Goal: Information Seeking & Learning: Learn about a topic

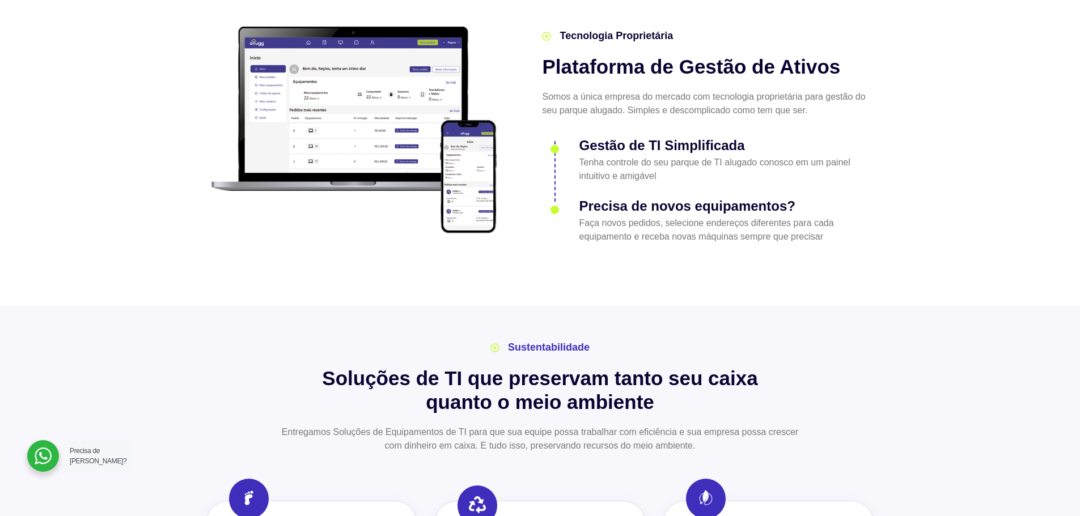
scroll to position [1587, 0]
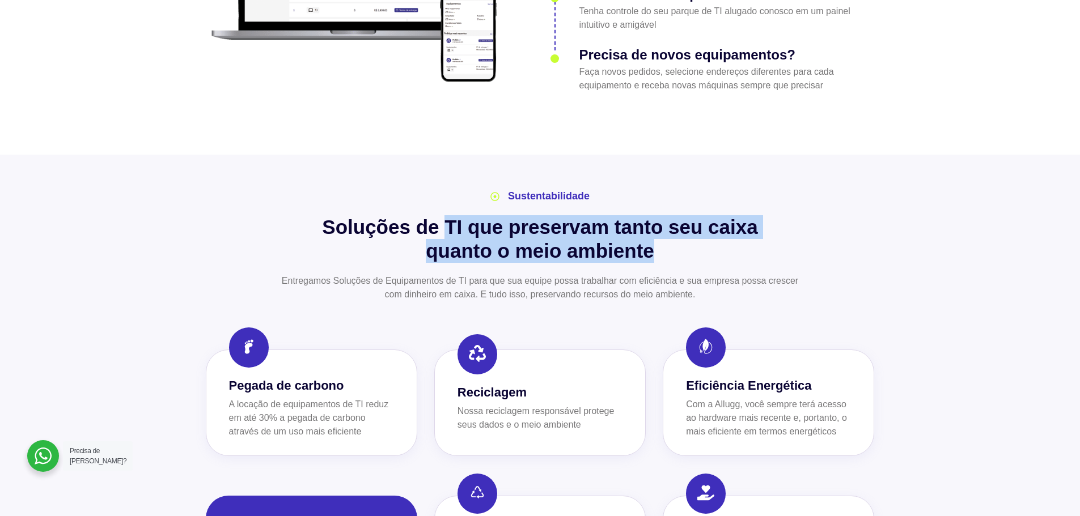
drag, startPoint x: 447, startPoint y: 205, endPoint x: 822, endPoint y: 230, distance: 376.1
click at [822, 230] on h2 "Soluções de TI que preservam tanto seu caixa quanto o meio ambiente" at bounding box center [540, 239] width 669 height 48
click at [822, 231] on h2 "Soluções de TI que preservam tanto seu caixa quanto o meio ambiente" at bounding box center [540, 239] width 669 height 48
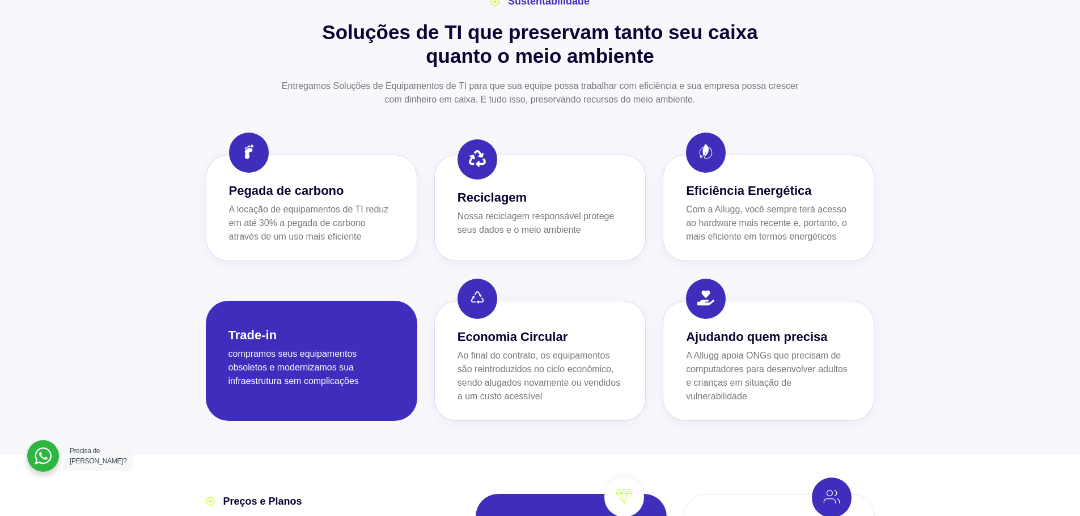
scroll to position [1871, 0]
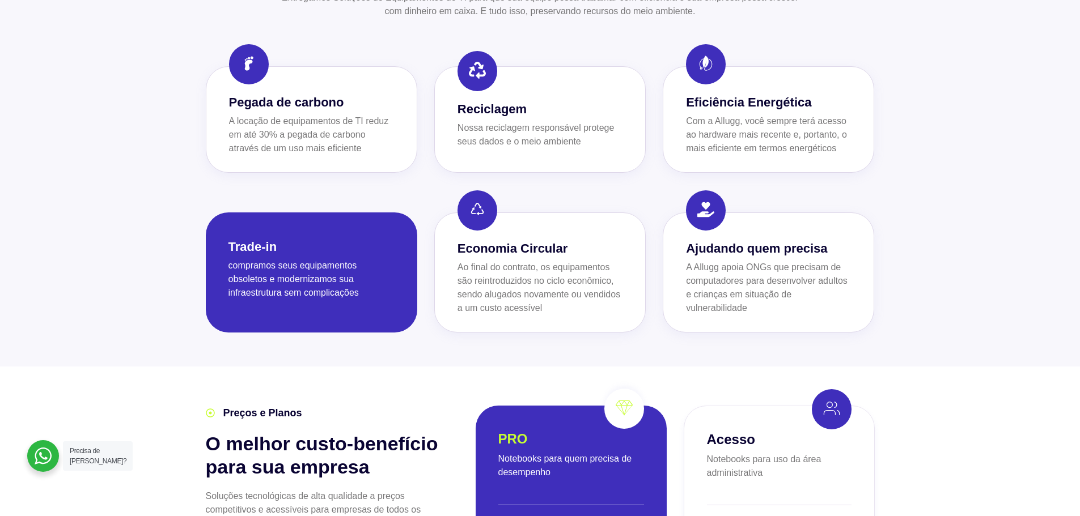
click at [159, 135] on div at bounding box center [540, 118] width 1080 height 495
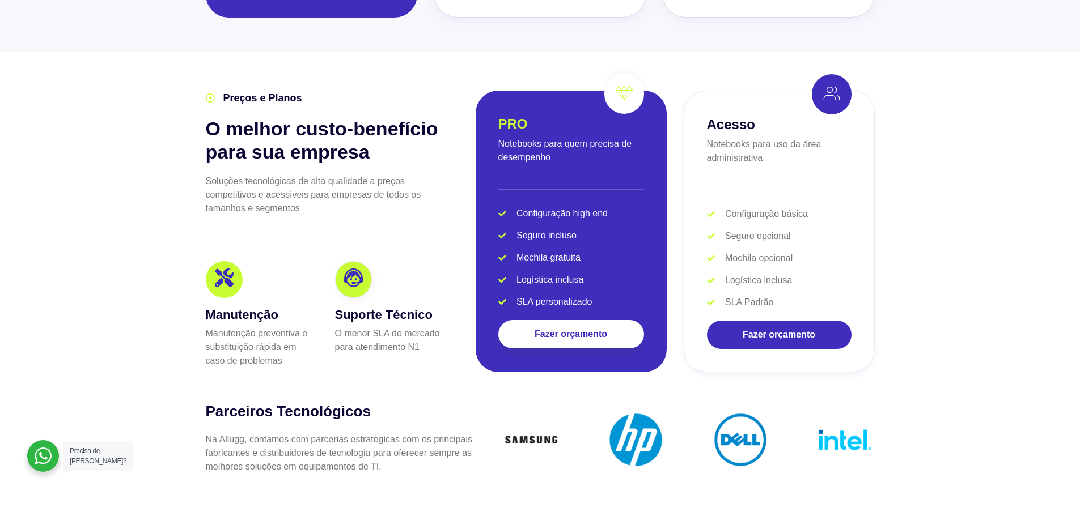
scroll to position [2211, 0]
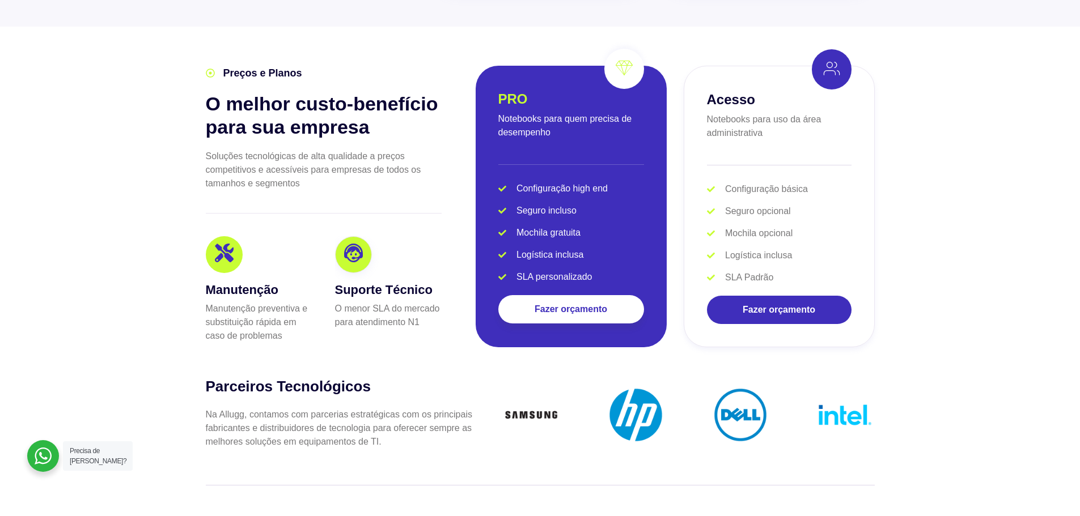
click at [770, 114] on p "Notebooks para uso da área administrativa" at bounding box center [779, 126] width 145 height 27
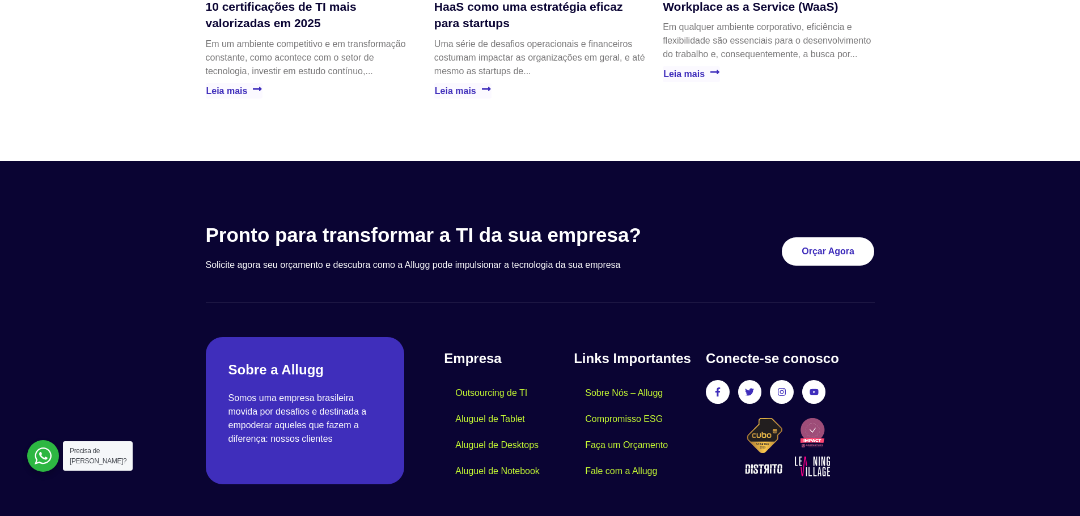
scroll to position [3270, 0]
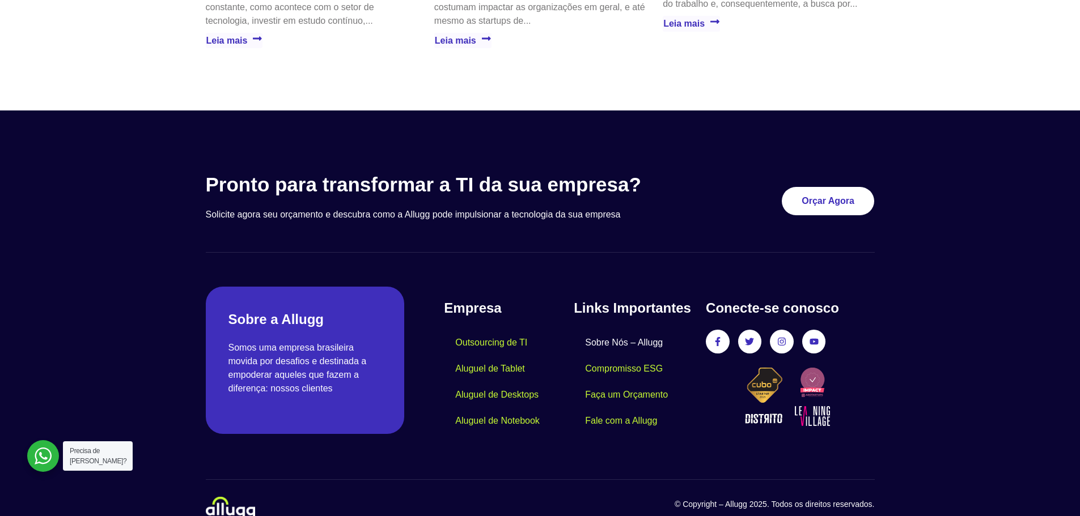
click at [638, 330] on link "Sobre Nós – Allugg" at bounding box center [624, 343] width 100 height 26
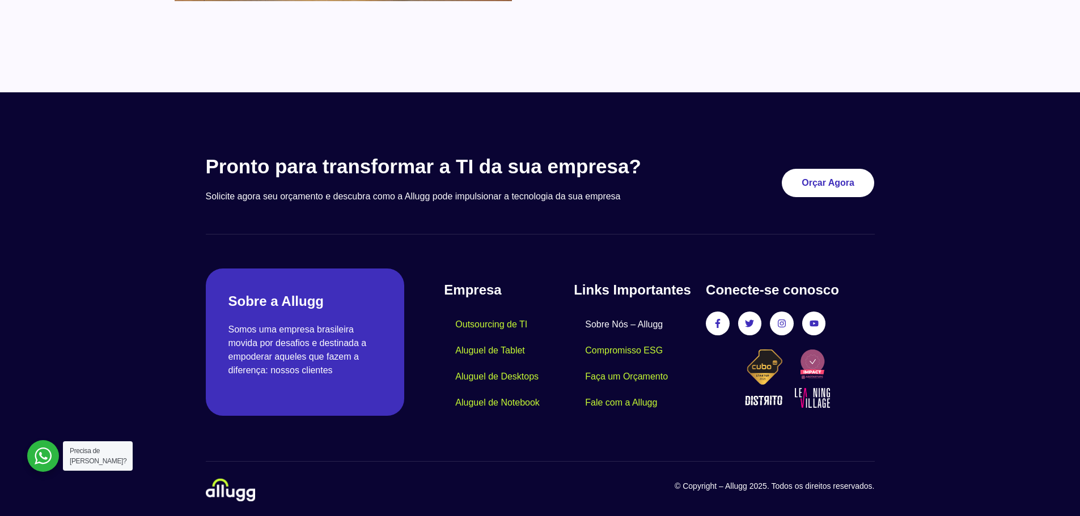
scroll to position [974, 0]
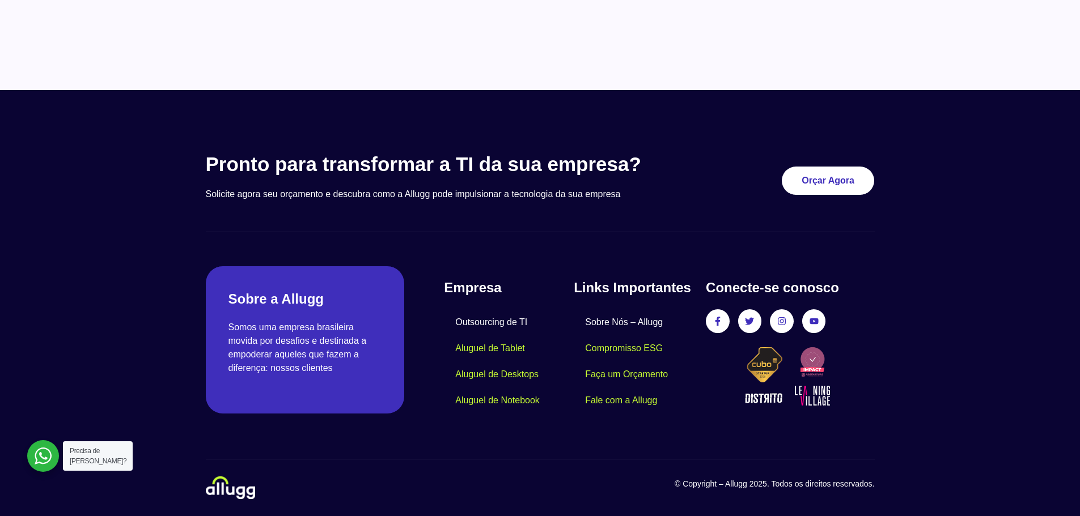
click at [493, 322] on link "Outsourcing de TI" at bounding box center [491, 323] width 95 height 26
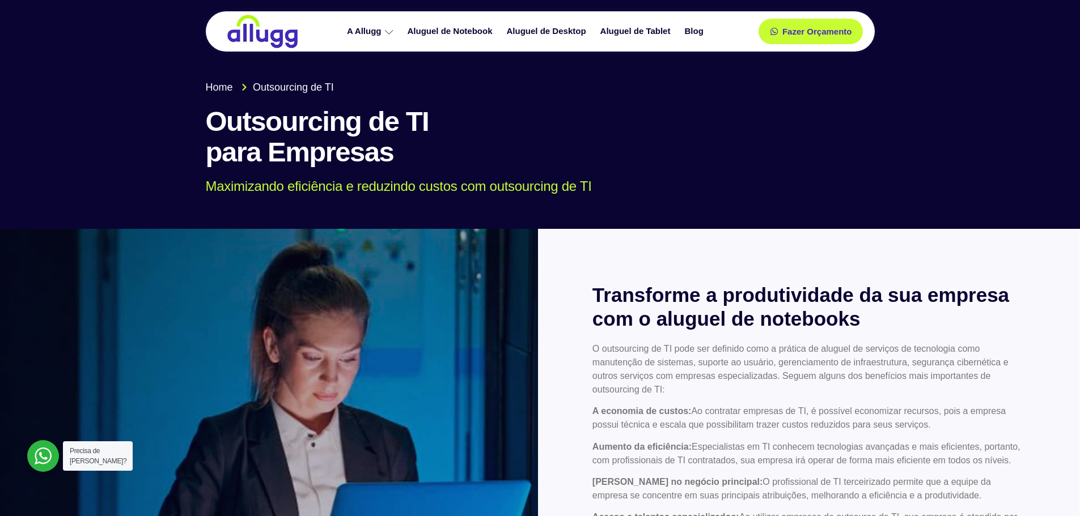
scroll to position [510, 0]
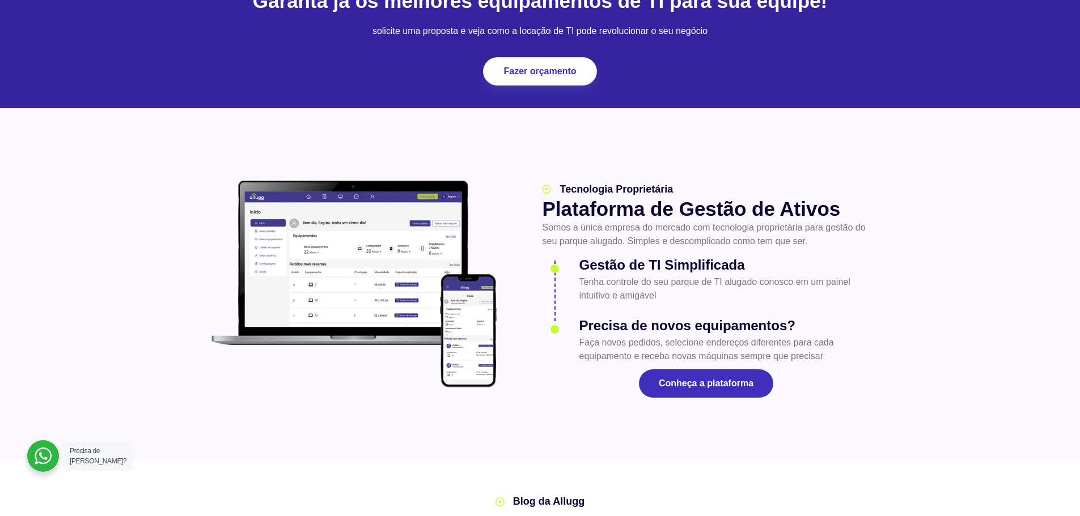
click at [681, 381] on span "Conheça a plataforma" at bounding box center [706, 383] width 95 height 9
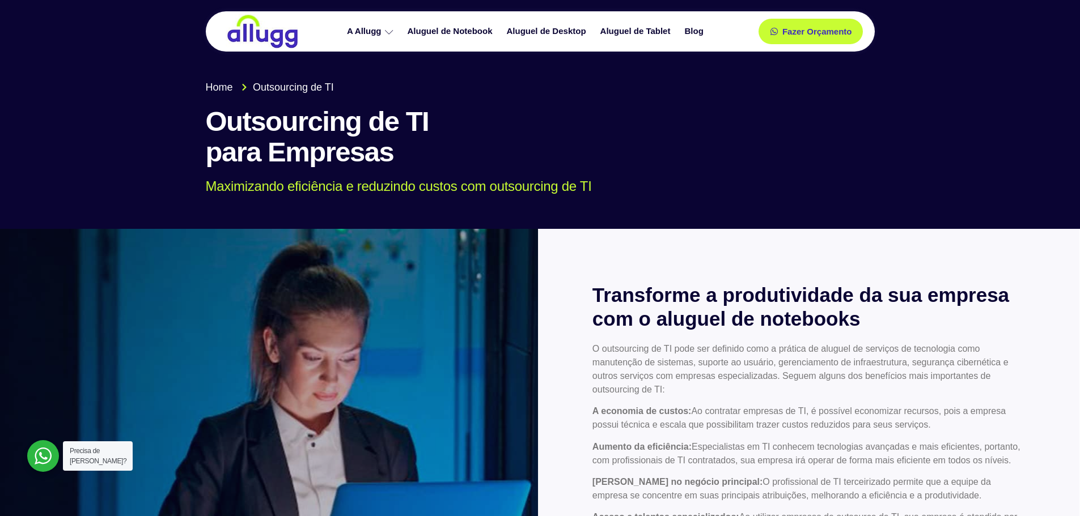
click at [276, 35] on img at bounding box center [263, 31] width 74 height 35
click at [262, 40] on img at bounding box center [263, 31] width 74 height 35
